Goal: Navigation & Orientation: Find specific page/section

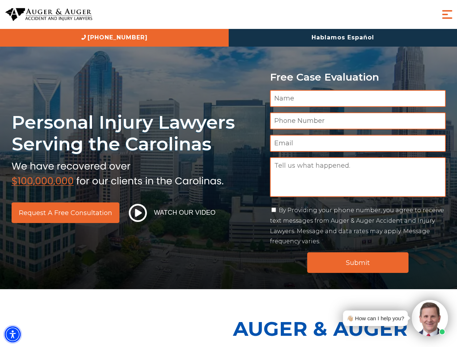
click at [13, 335] on img "Accessibility Menu" at bounding box center [13, 335] width 16 height 16
